Goal: Understand process/instructions: Learn how to perform a task or action

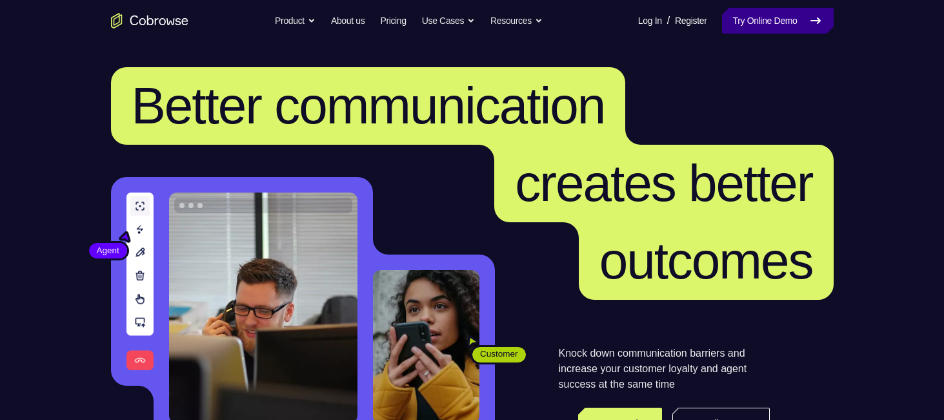
click at [798, 28] on link "Try Online Demo" at bounding box center [777, 21] width 111 height 26
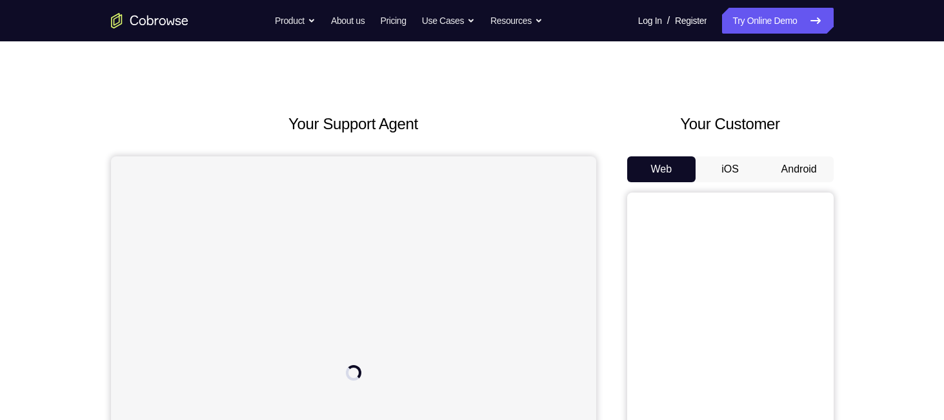
click at [799, 171] on button "Android" at bounding box center [799, 169] width 69 height 26
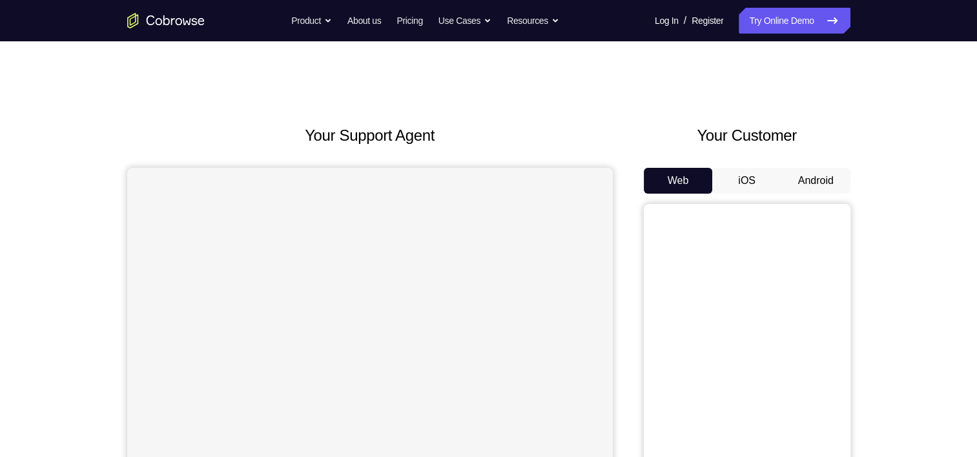
click at [816, 181] on button "Android" at bounding box center [815, 181] width 69 height 26
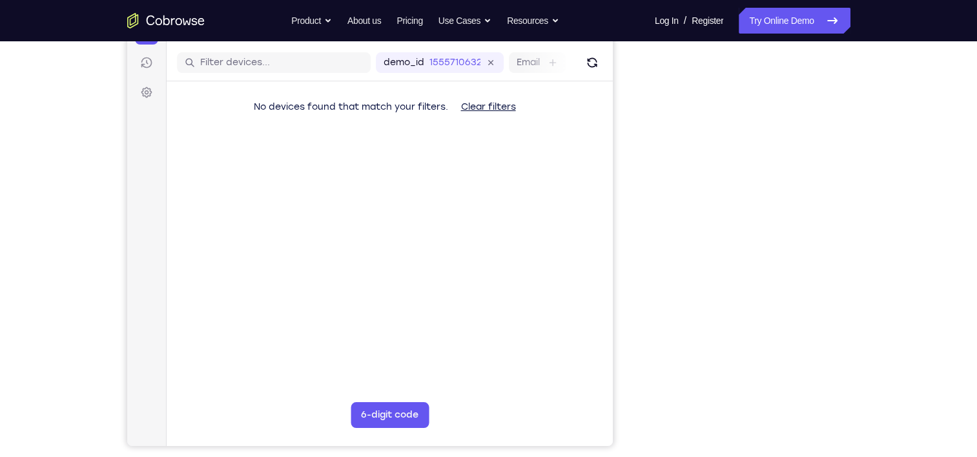
scroll to position [156, 0]
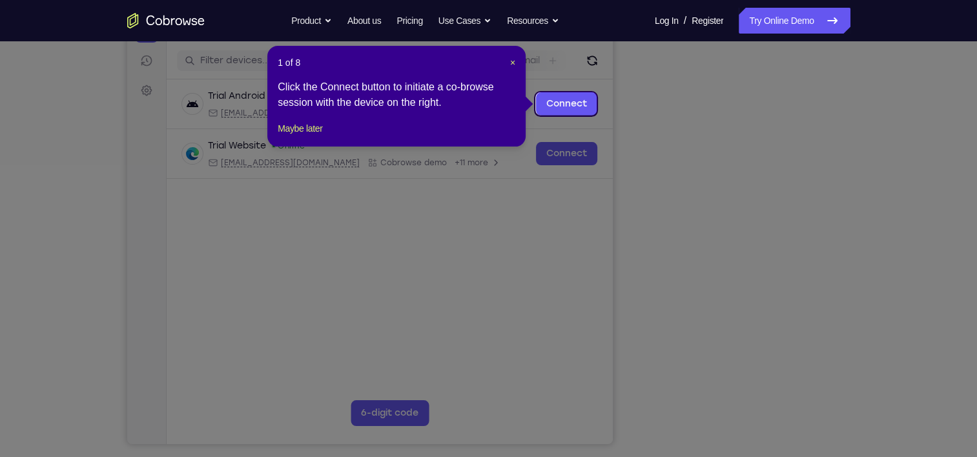
click at [803, 366] on icon at bounding box center [493, 228] width 986 height 457
click at [509, 59] on header "1 of 8 ×" at bounding box center [397, 62] width 238 height 13
click at [510, 59] on span "×" at bounding box center [512, 62] width 5 height 10
